Goal: Task Accomplishment & Management: Complete application form

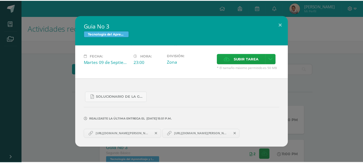
scroll to position [41, 0]
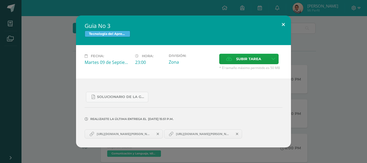
click at [280, 28] on button at bounding box center [283, 25] width 15 height 18
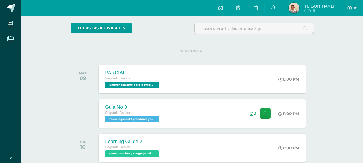
click at [282, 11] on link at bounding box center [273, 8] width 17 height 16
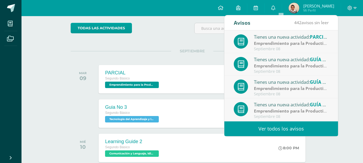
scroll to position [90, 0]
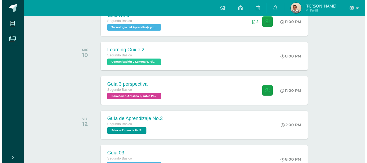
scroll to position [0, 0]
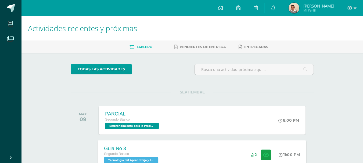
click at [249, 156] on div "2" at bounding box center [262, 154] width 34 height 29
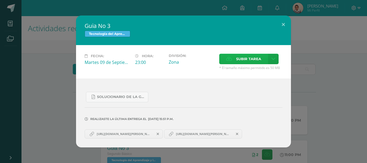
click at [253, 58] on span "Subir tarea" at bounding box center [248, 59] width 25 height 10
click at [0, 0] on input "Subir tarea" at bounding box center [0, 0] width 0 height 0
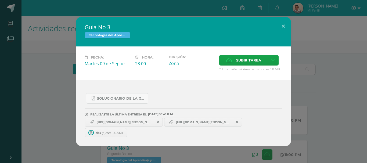
click at [101, 132] on span "tics (1).txt" at bounding box center [103, 133] width 20 height 4
click at [105, 130] on link "tics (1).txt 3.09KB" at bounding box center [109, 132] width 48 height 9
click at [128, 133] on icon at bounding box center [127, 133] width 2 height 4
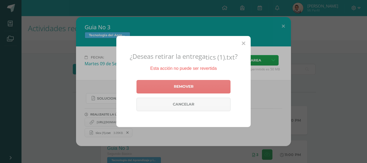
click at [188, 86] on link "Remover" at bounding box center [184, 86] width 94 height 13
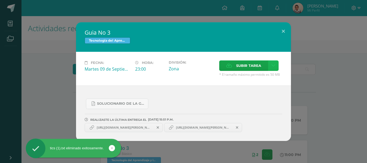
click at [271, 68] on link at bounding box center [273, 66] width 10 height 10
click at [253, 66] on span "Subir tarea" at bounding box center [248, 66] width 25 height 10
click at [0, 0] on input "Subir tarea" at bounding box center [0, 0] width 0 height 0
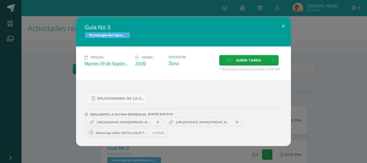
click at [129, 134] on span "WhatsApp Video [DATE] 6.38.33 PM.mp4" at bounding box center [122, 133] width 59 height 4
